Goal: Task Accomplishment & Management: Use online tool/utility

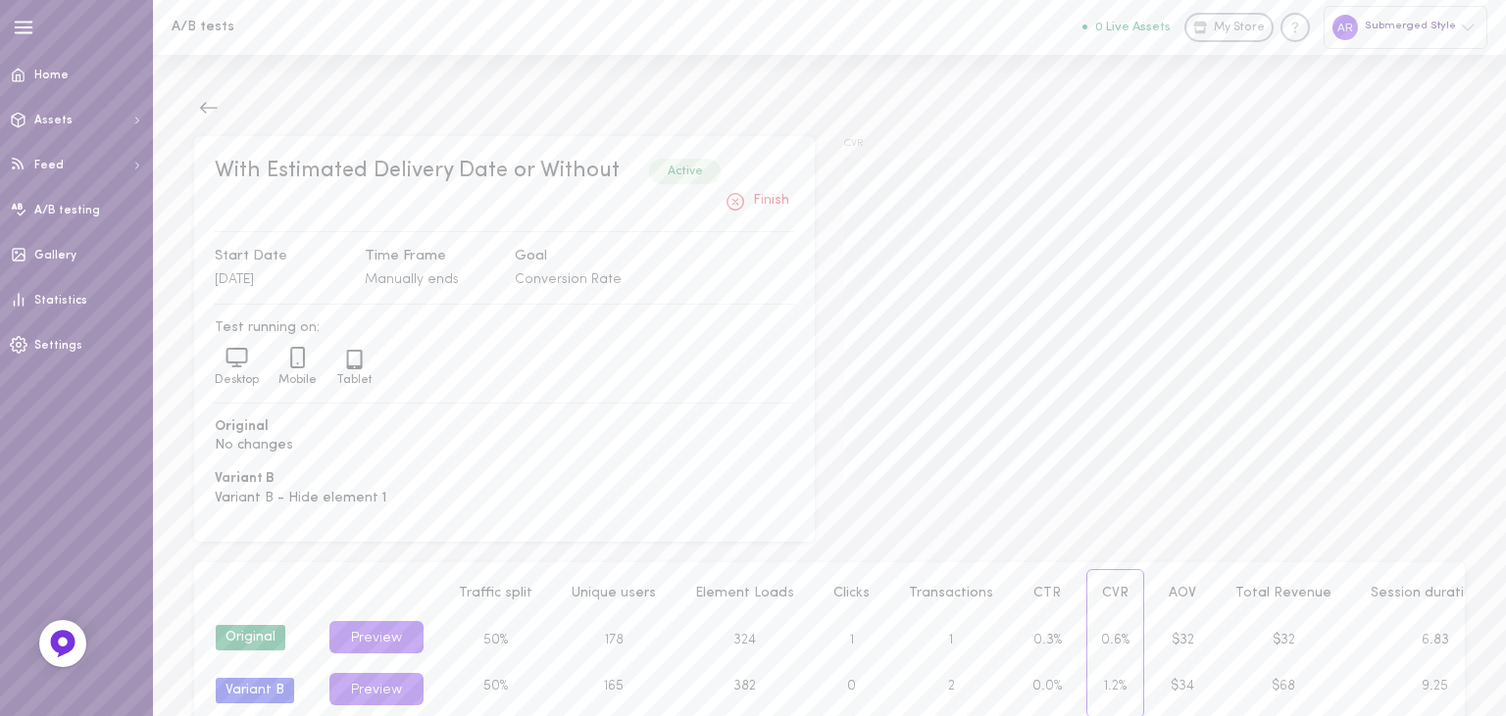
scroll to position [1, 0]
click at [217, 97] on button at bounding box center [208, 107] width 29 height 29
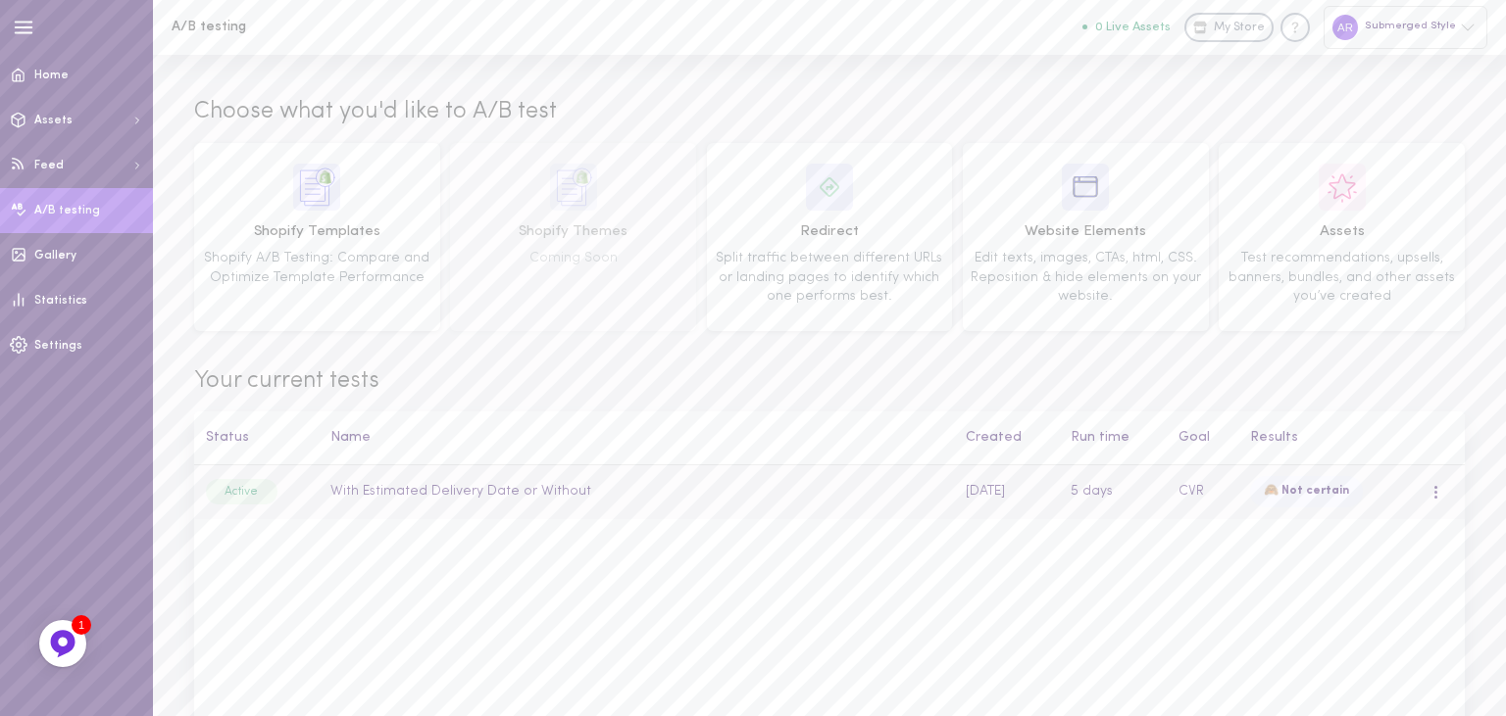
click at [1437, 496] on span at bounding box center [1435, 497] width 3 height 3
click at [927, 500] on td "With Estimated Delivery Date or Without" at bounding box center [637, 493] width 635 height 54
